Goal: Register for event/course

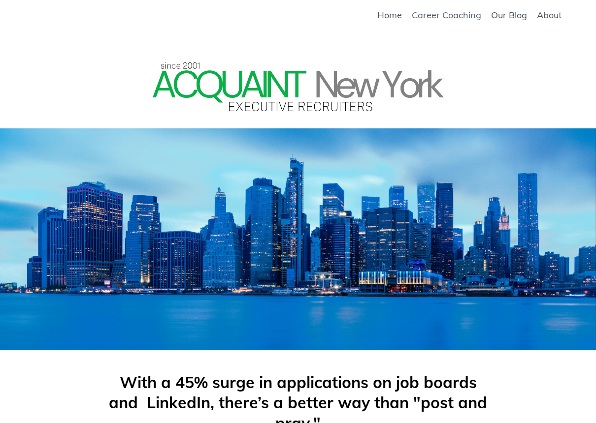
click at [473, 18] on link "Career Coaching" at bounding box center [446, 15] width 69 height 11
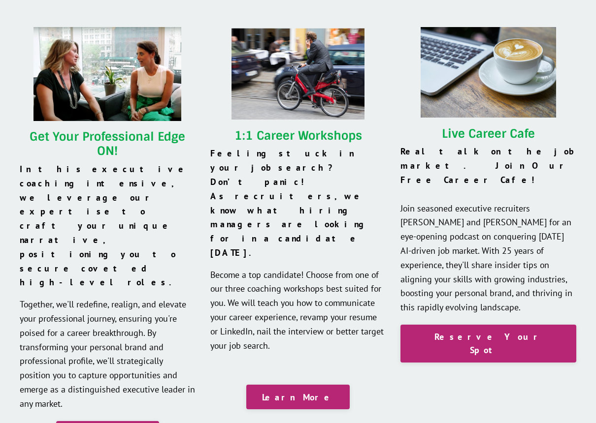
scroll to position [930, 0]
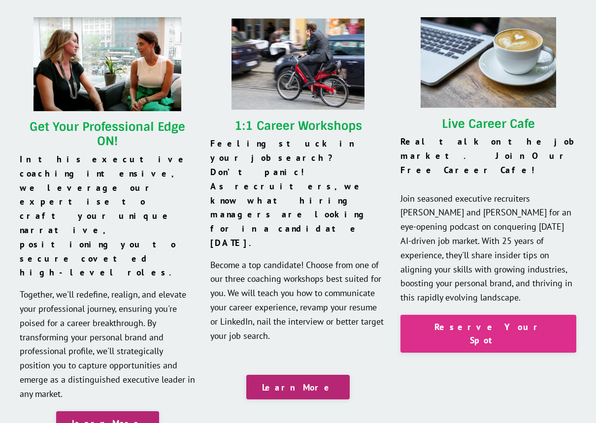
click at [493, 315] on link "Reserve Your Spot" at bounding box center [488, 334] width 176 height 38
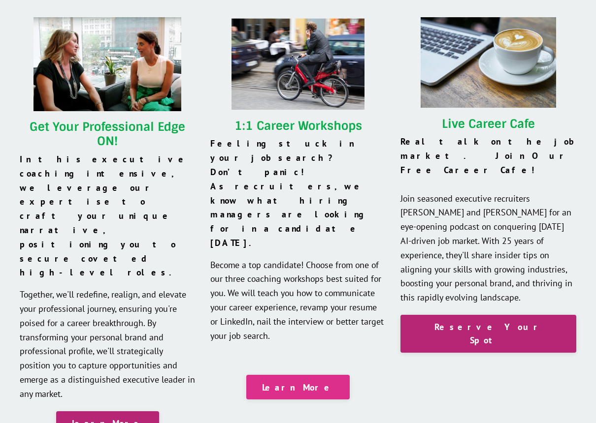
click at [326, 375] on link "Learn More" at bounding box center [297, 387] width 103 height 25
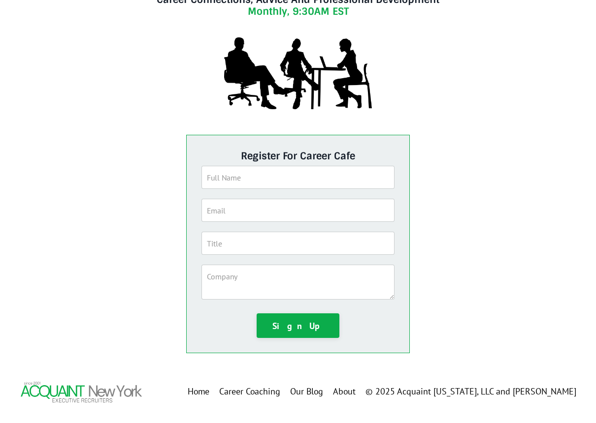
scroll to position [123, 0]
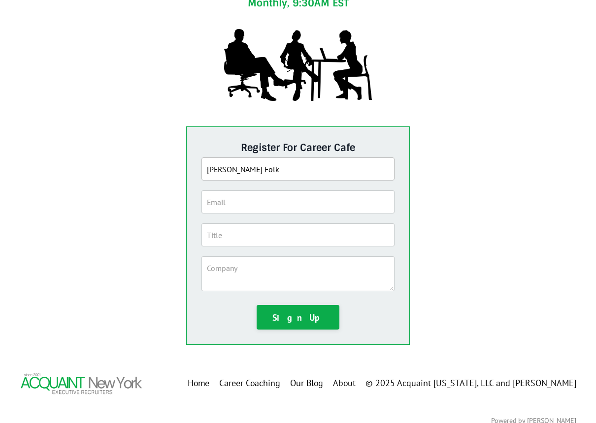
type input "Mariel Hansson Folk"
type input "marielfolk@gmail.com"
click at [252, 242] on input "text" at bounding box center [297, 235] width 193 height 23
type input "freelancer"
click at [257, 287] on textarea at bounding box center [297, 274] width 193 height 35
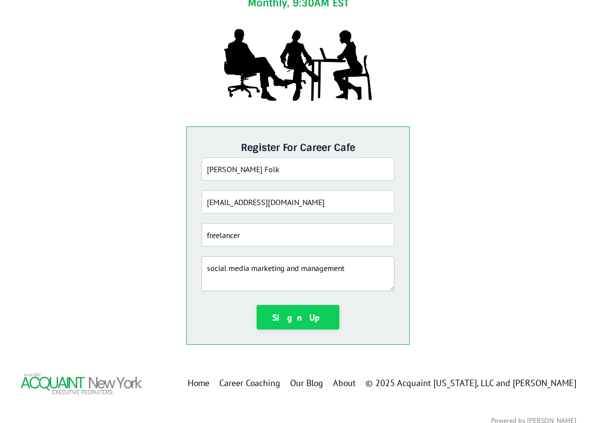
type textarea "social media marketing and management"
click at [310, 321] on button "Sign Up" at bounding box center [298, 317] width 83 height 25
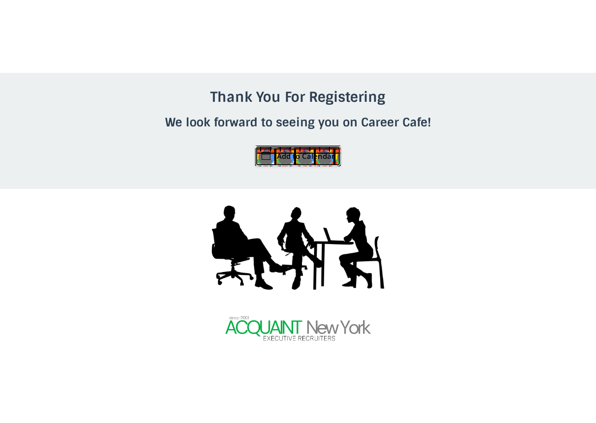
click at [307, 163] on link "Add to Calendar" at bounding box center [298, 156] width 86 height 21
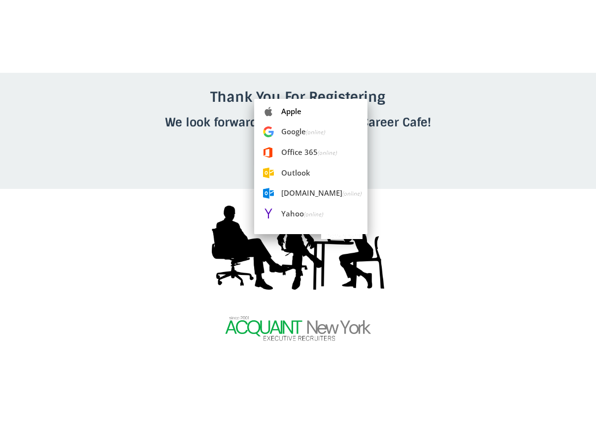
click at [312, 110] on span "Apple" at bounding box center [310, 111] width 113 height 21
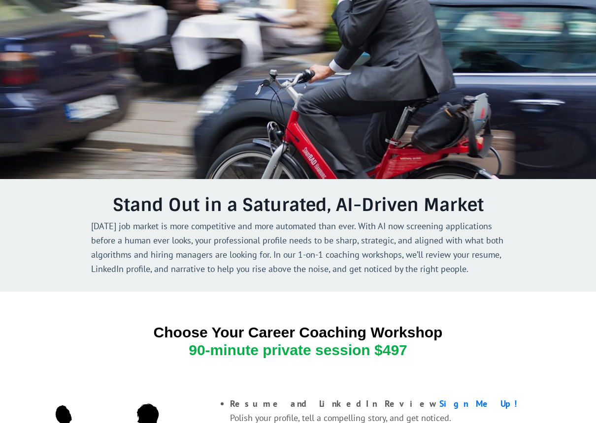
scroll to position [0, 0]
